Goal: Use online tool/utility: Utilize a website feature to perform a specific function

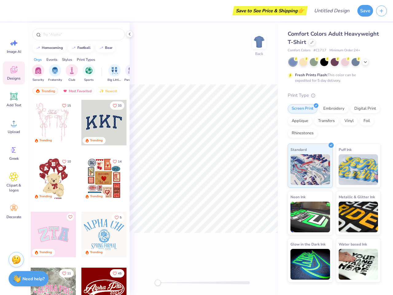
click at [365, 11] on button "Save" at bounding box center [366, 11] width 16 height 12
click at [382, 11] on line "button" at bounding box center [381, 11] width 3 height 0
click at [14, 46] on icon at bounding box center [13, 42] width 9 height 9
click at [14, 73] on icon at bounding box center [13, 69] width 7 height 7
click at [14, 100] on icon at bounding box center [13, 96] width 7 height 7
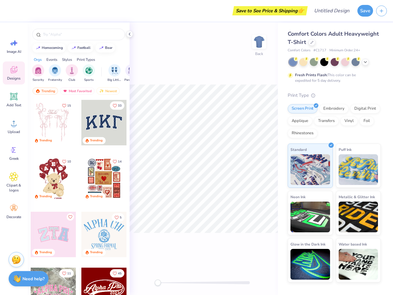
click at [14, 126] on circle at bounding box center [14, 125] width 4 height 4
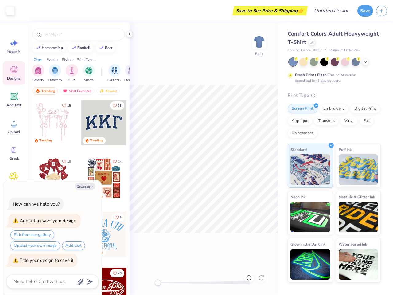
click at [14, 153] on icon at bounding box center [13, 149] width 9 height 9
click at [14, 182] on div "Collapse How can we help you? Add art to save your design Pick from our gallery…" at bounding box center [52, 237] width 98 height 115
click at [14, 211] on div "How can we help you? Add art to save your design Pick from our gallery Upload y…" at bounding box center [52, 232] width 92 height 79
